Goal: Information Seeking & Learning: Check status

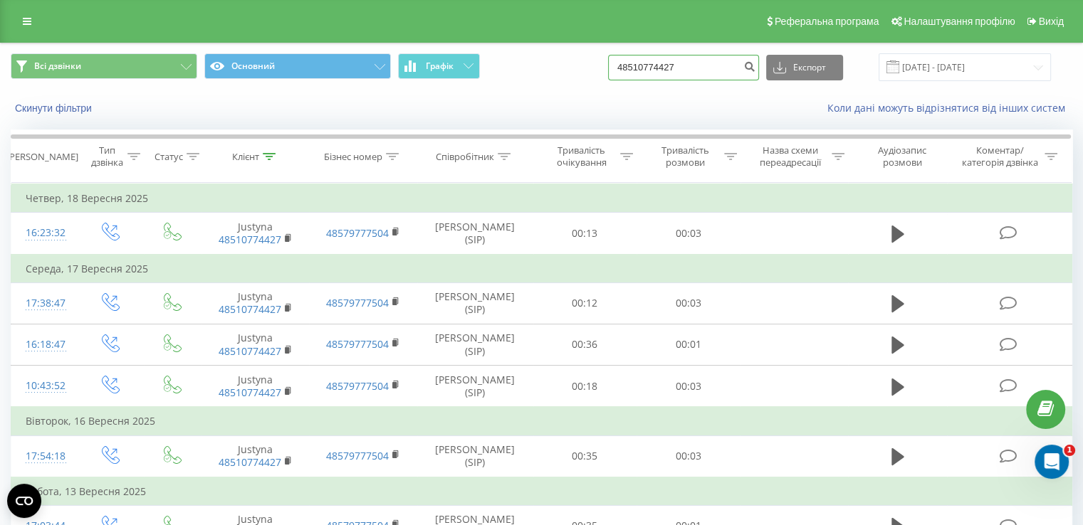
drag, startPoint x: 722, startPoint y: 61, endPoint x: 578, endPoint y: 97, distance: 148.8
click at [578, 97] on div "Всі дзвінки Основний Графік 48510774427 Експорт .csv .xls .xlsx [DATE] - [DATE]…" at bounding box center [541, 84] width 1081 height 82
paste input "48724460703"
type input "48724460703"
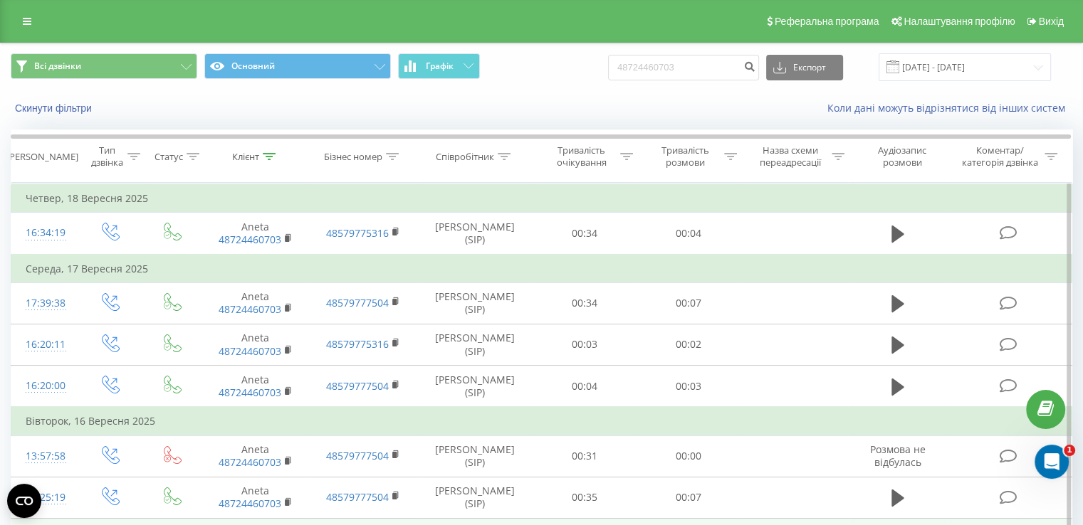
scroll to position [156, 0]
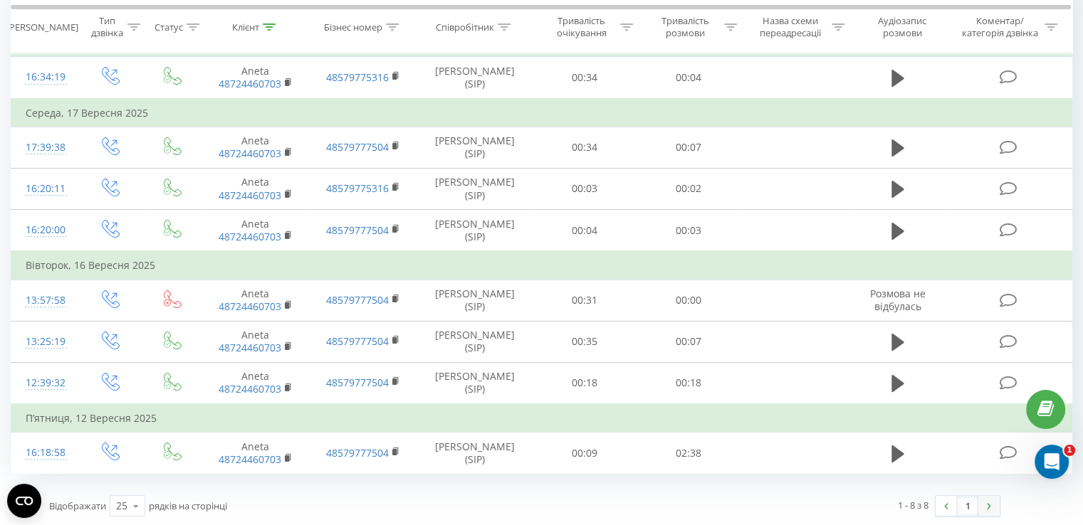
click at [995, 508] on link at bounding box center [988, 506] width 21 height 20
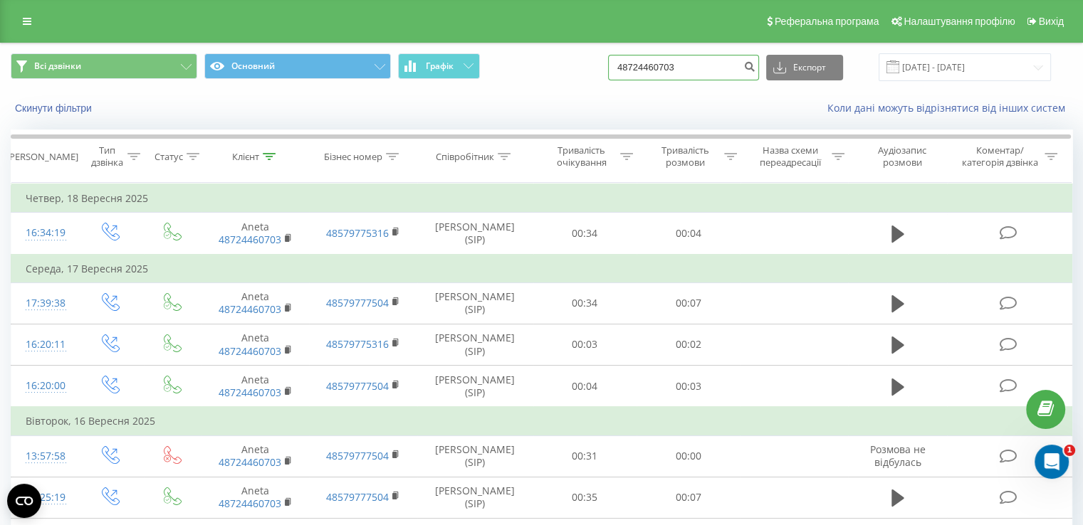
click at [725, 58] on input "48724460703" at bounding box center [683, 68] width 151 height 26
drag, startPoint x: 656, startPoint y: 74, endPoint x: 546, endPoint y: 83, distance: 110.0
click at [546, 83] on div "Всі дзвінки Основний Графік 48724460703 Експорт .csv .xls .xlsx 22.06.2025 - 22…" at bounding box center [541, 67] width 1081 height 48
paste input "48537552775"
type input "48537552775"
